Goal: Task Accomplishment & Management: Manage account settings

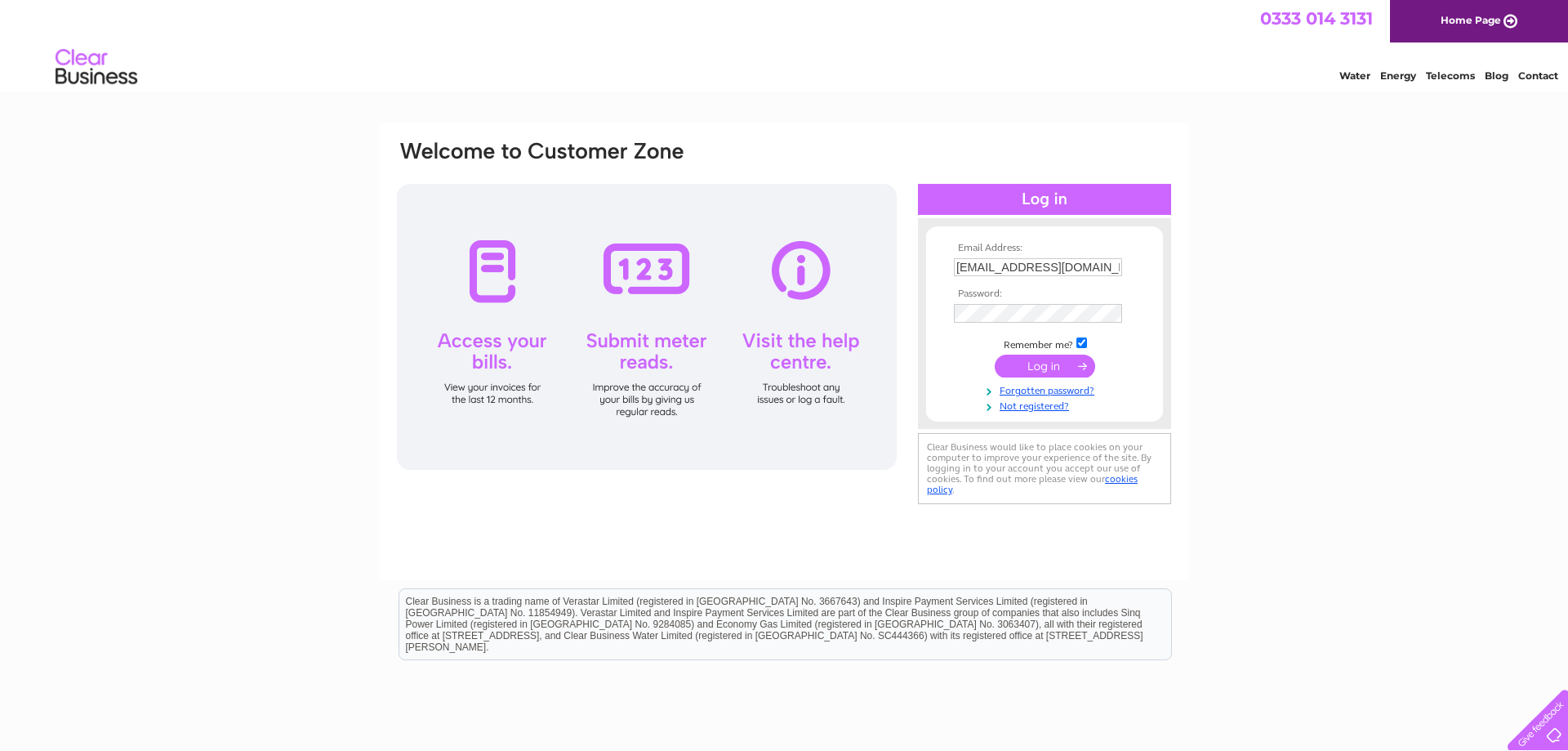
click at [1049, 368] on input "submit" at bounding box center [1045, 366] width 101 height 23
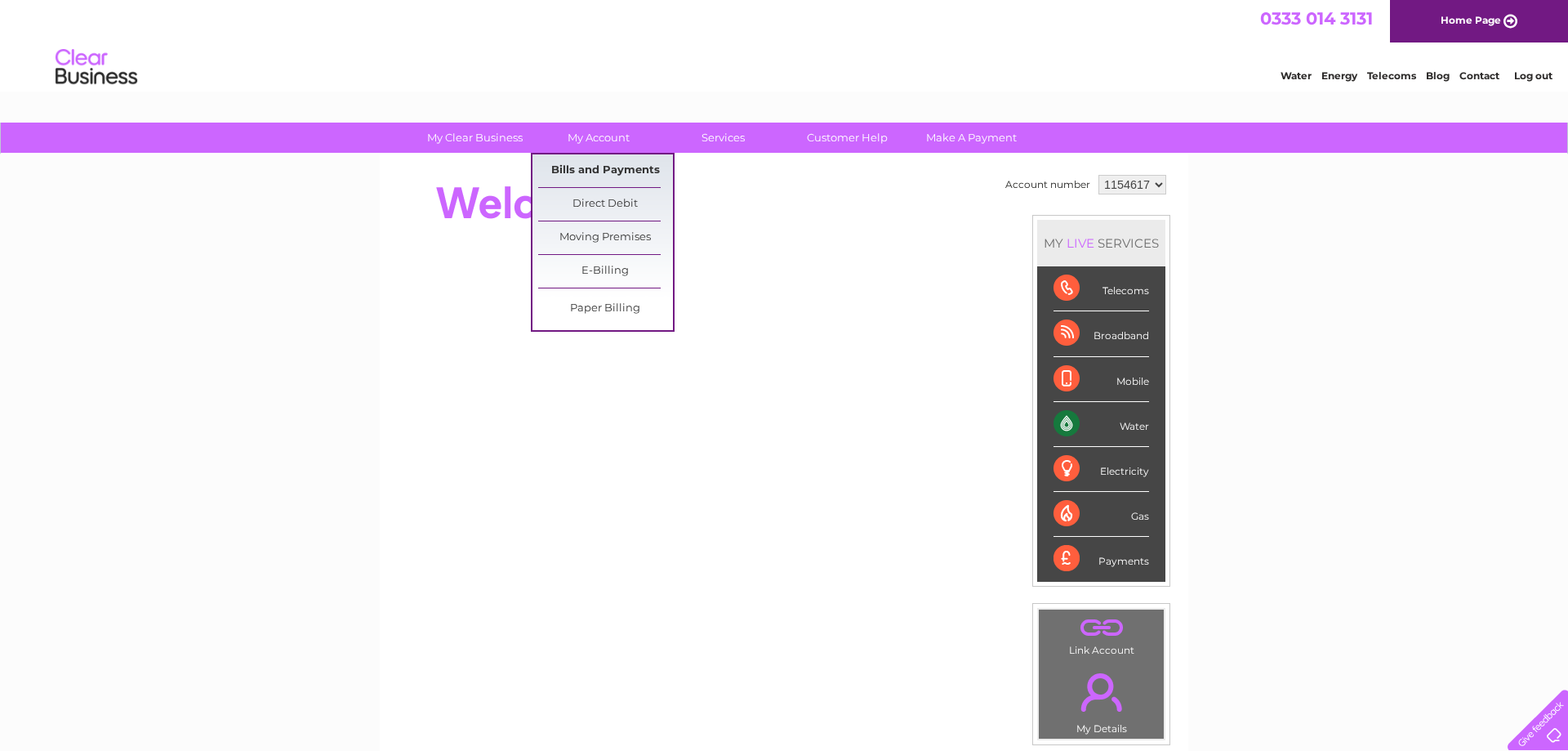
click at [612, 163] on link "Bills and Payments" at bounding box center [605, 171] width 135 height 33
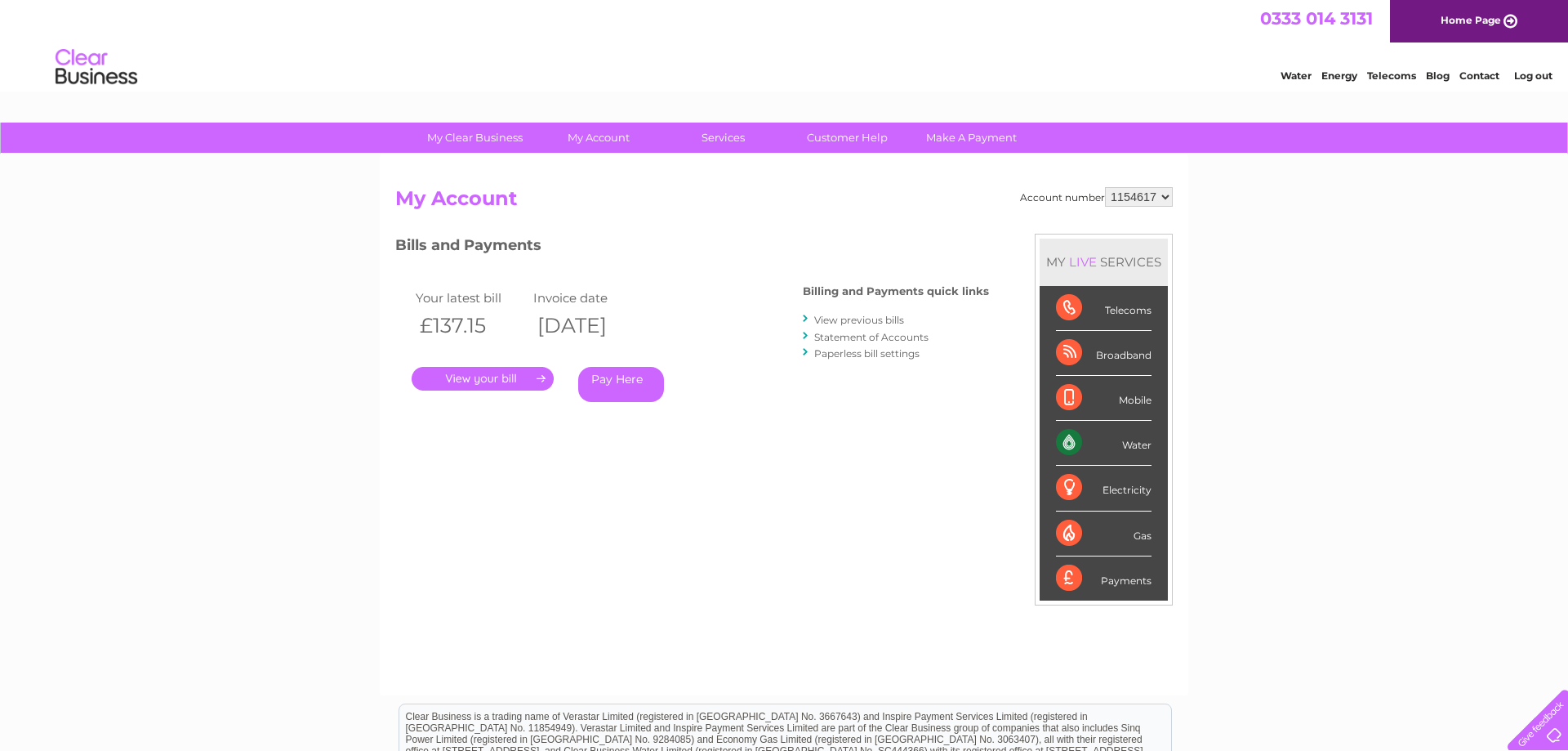
click at [496, 379] on link "." at bounding box center [483, 378] width 142 height 24
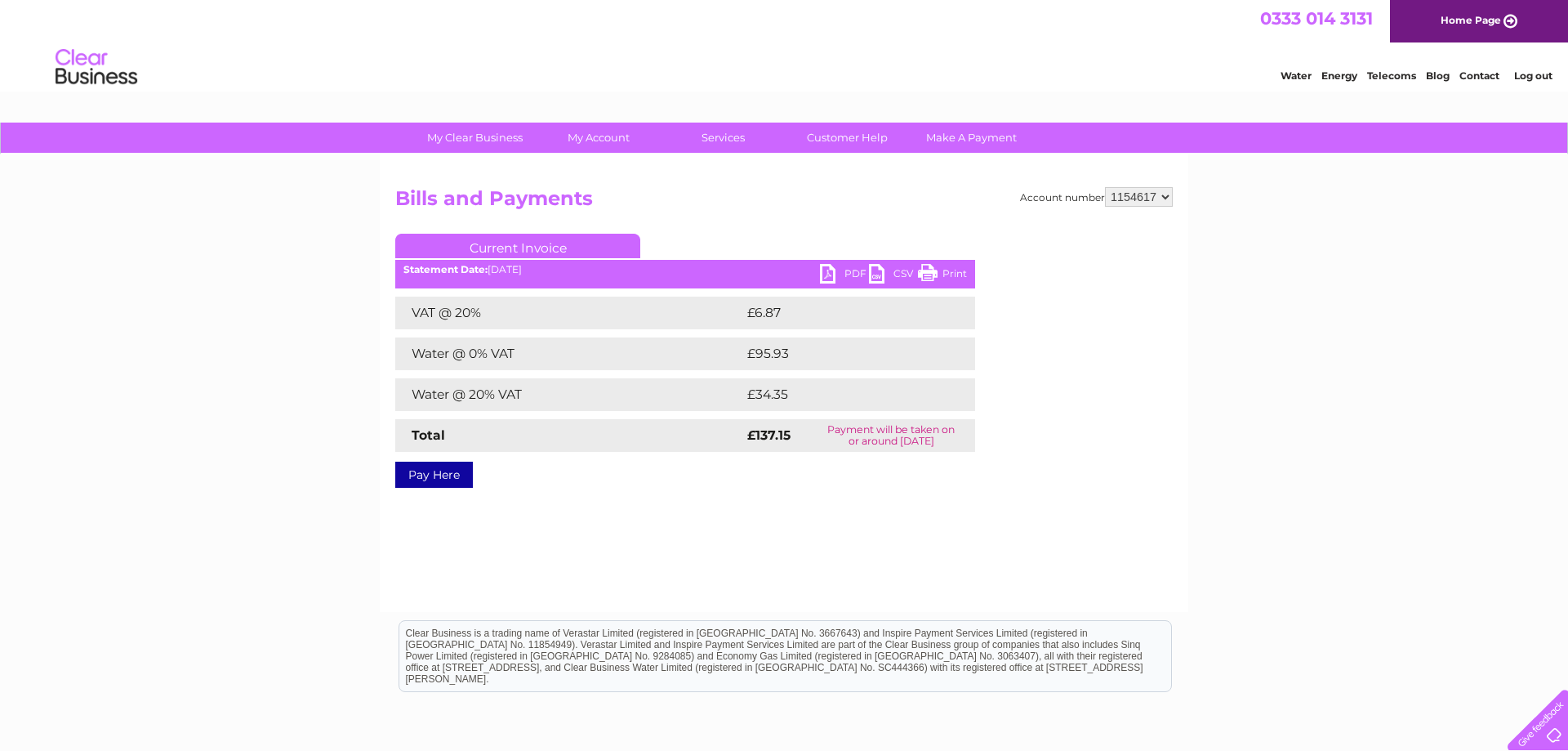
click at [848, 272] on link "PDF" at bounding box center [845, 275] width 49 height 24
